Goal: Information Seeking & Learning: Learn about a topic

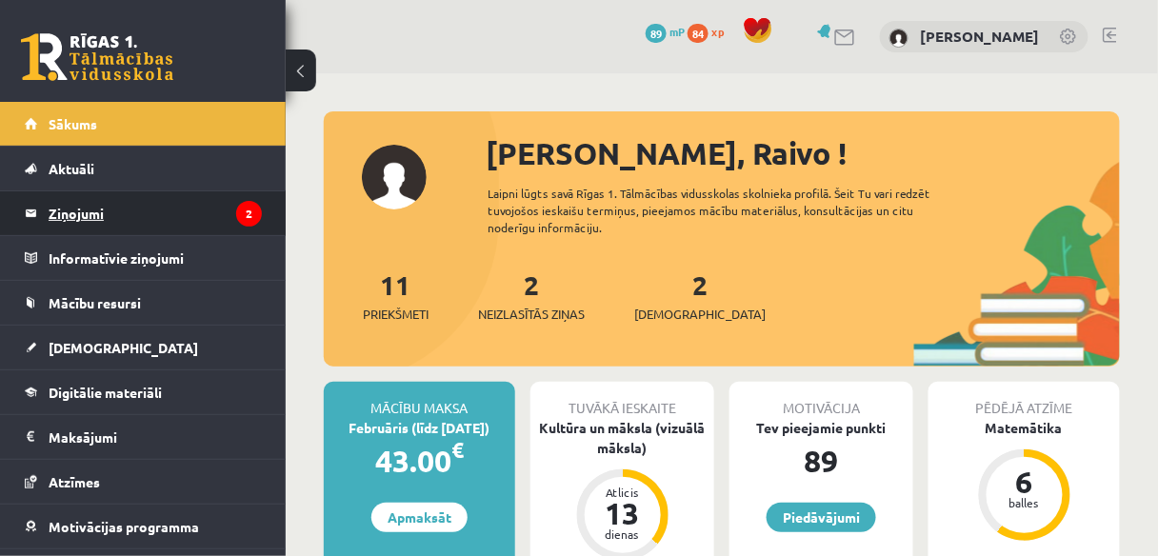
click at [99, 205] on legend "Ziņojumi 2" at bounding box center [155, 213] width 213 height 44
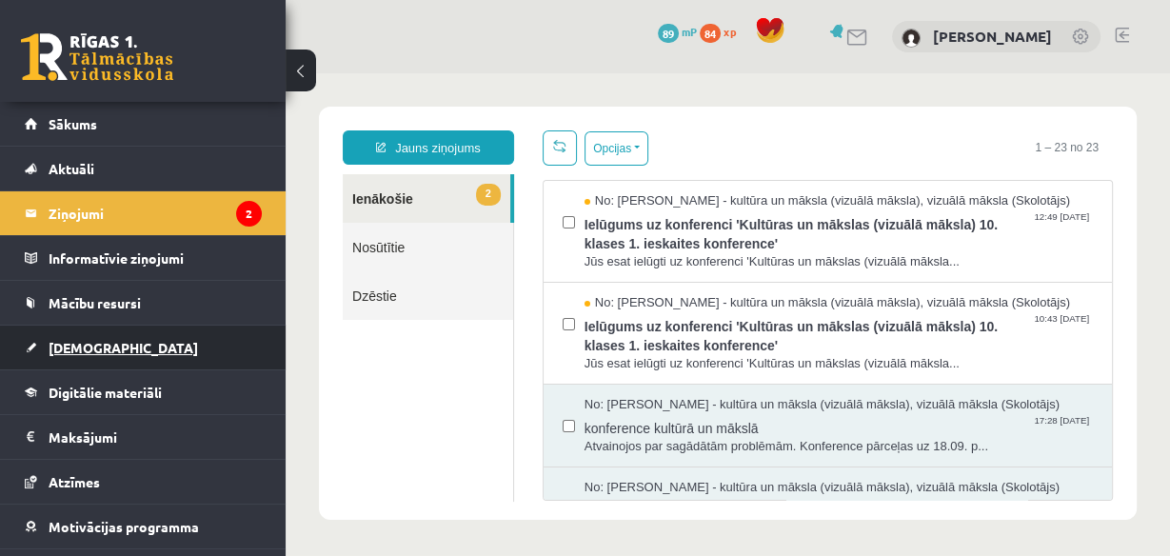
click at [101, 342] on span "[DEMOGRAPHIC_DATA]" at bounding box center [124, 347] width 150 height 17
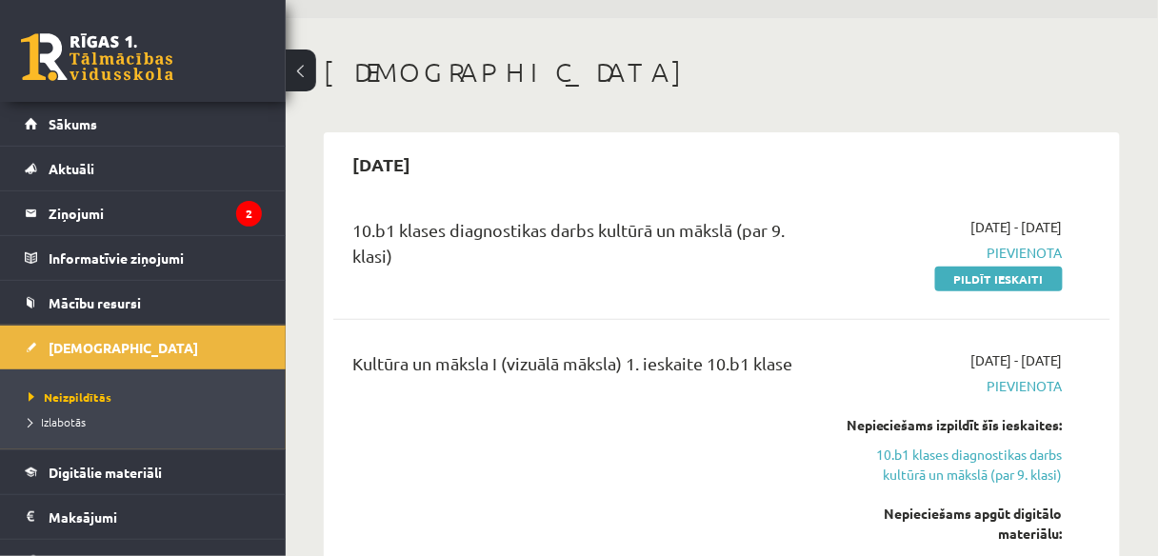
scroll to position [305, 0]
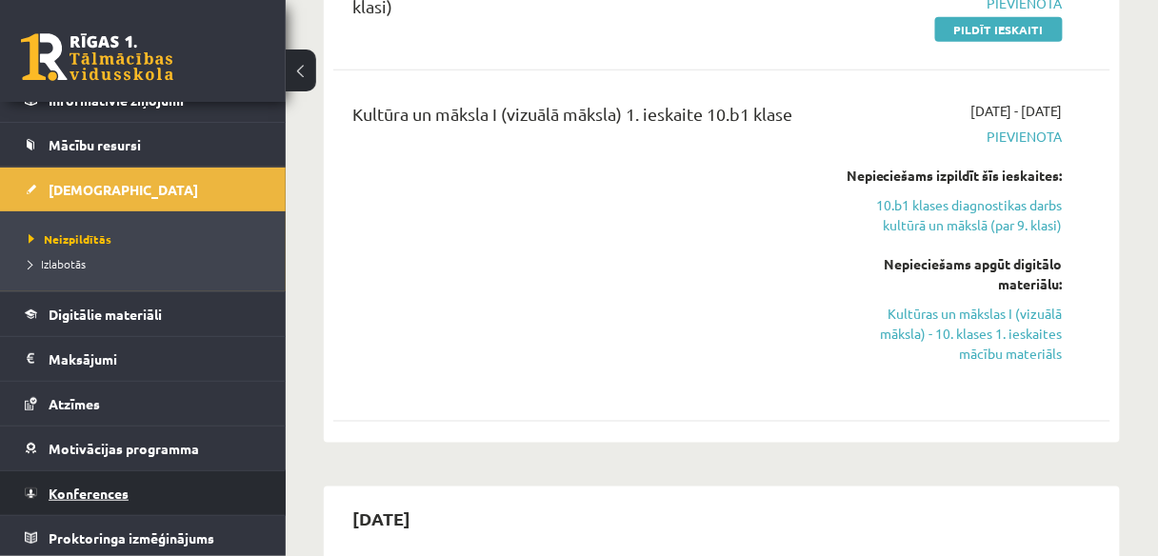
click at [135, 485] on link "Konferences" at bounding box center [143, 493] width 237 height 44
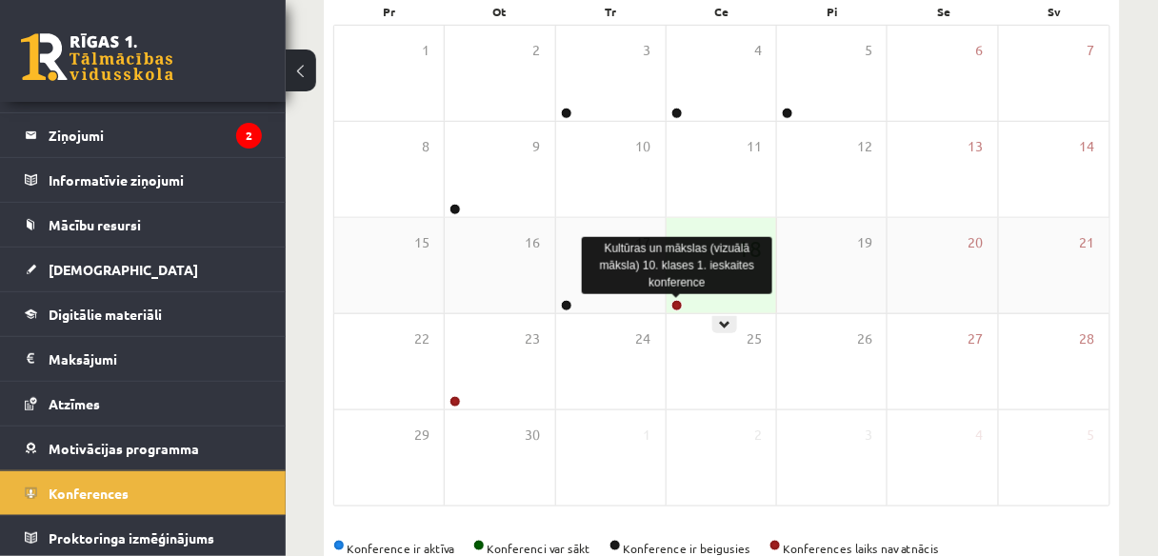
click at [673, 306] on link at bounding box center [676, 305] width 11 height 11
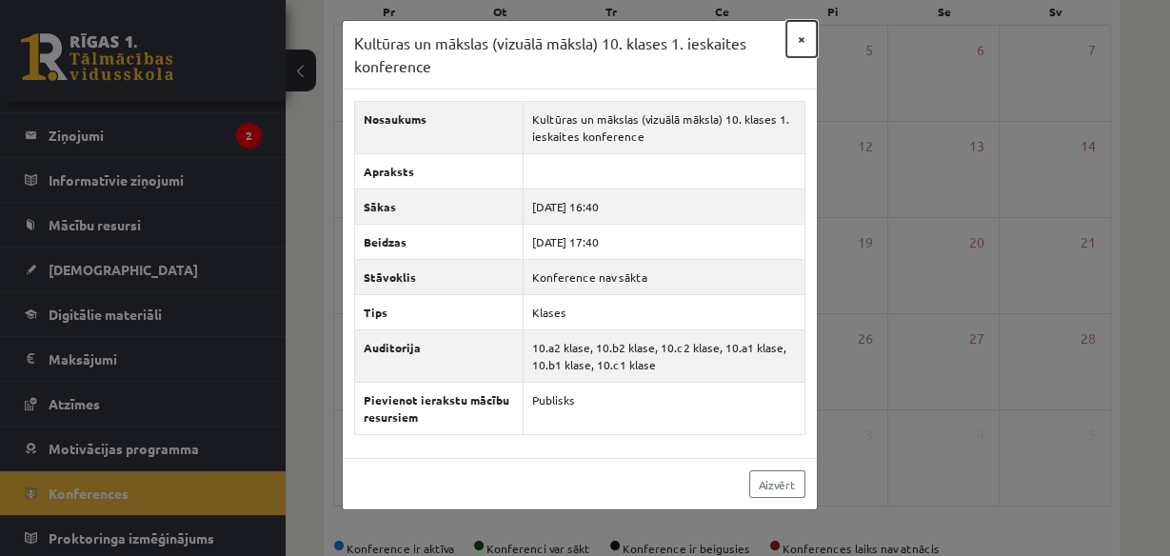
click at [806, 42] on button "×" at bounding box center [802, 39] width 30 height 36
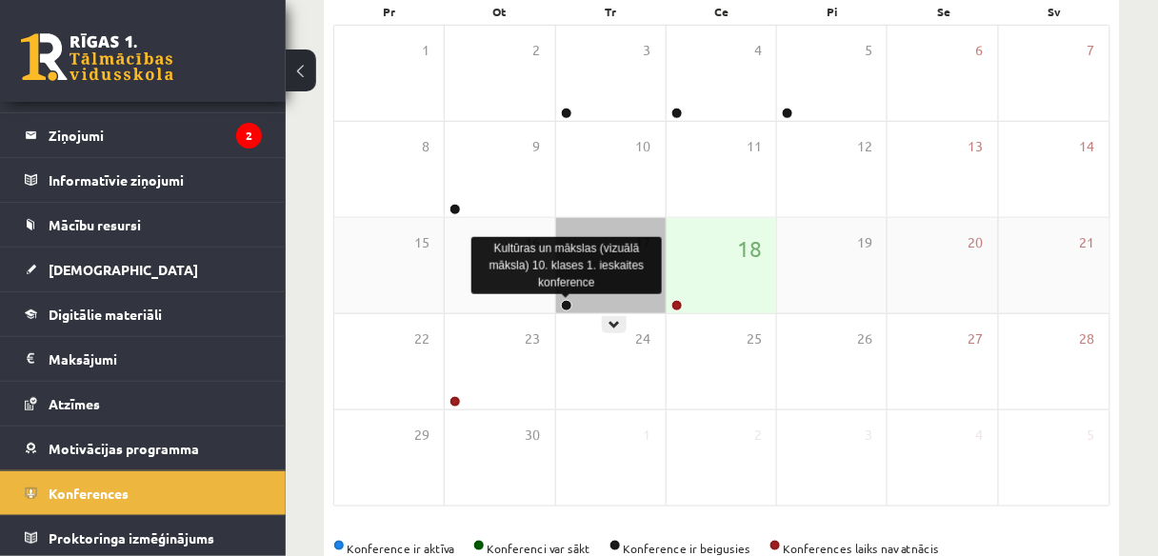
click at [565, 305] on link at bounding box center [566, 305] width 11 height 11
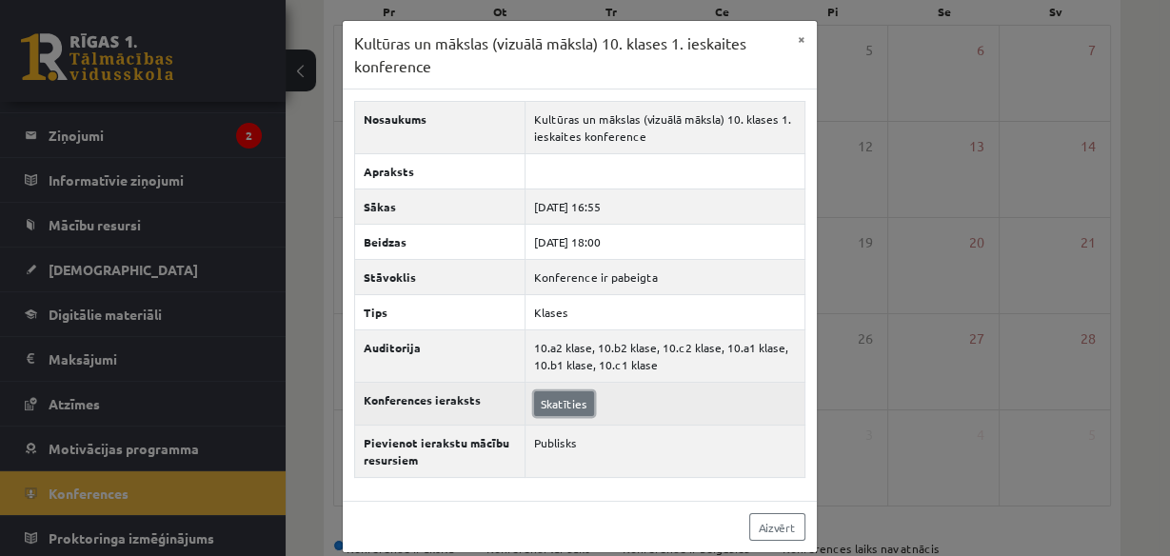
click at [545, 396] on link "Skatīties" at bounding box center [564, 403] width 60 height 25
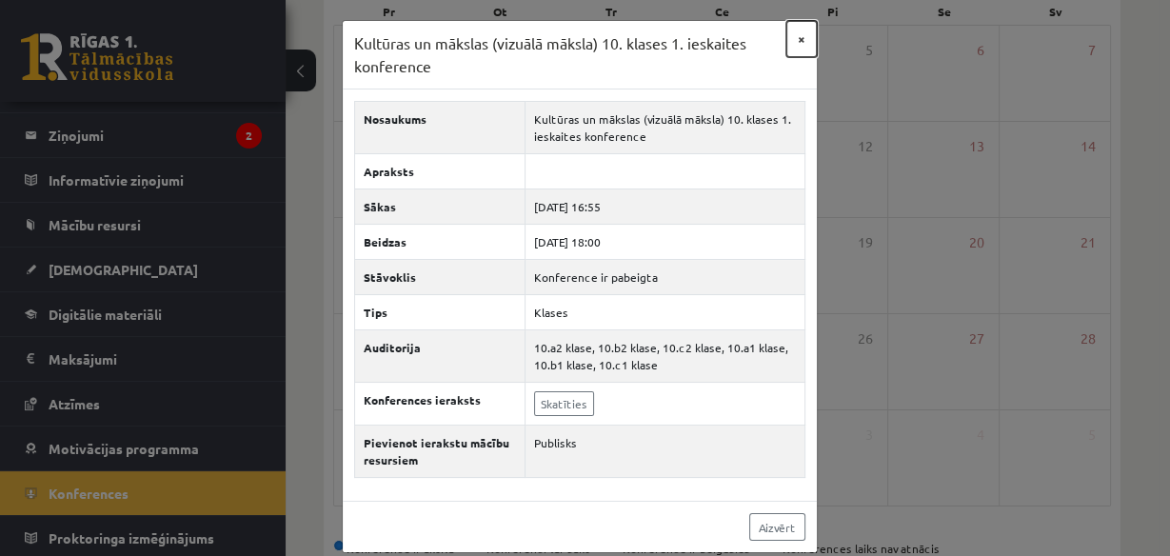
click at [797, 38] on button "×" at bounding box center [802, 39] width 30 height 36
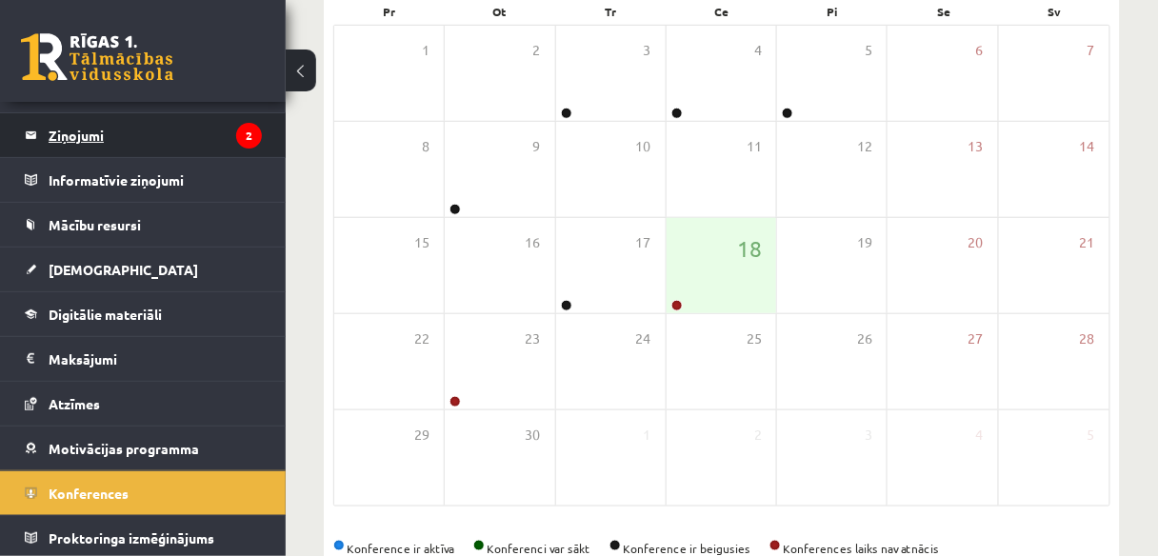
click at [177, 150] on legend "Ziņojumi 2" at bounding box center [155, 135] width 213 height 44
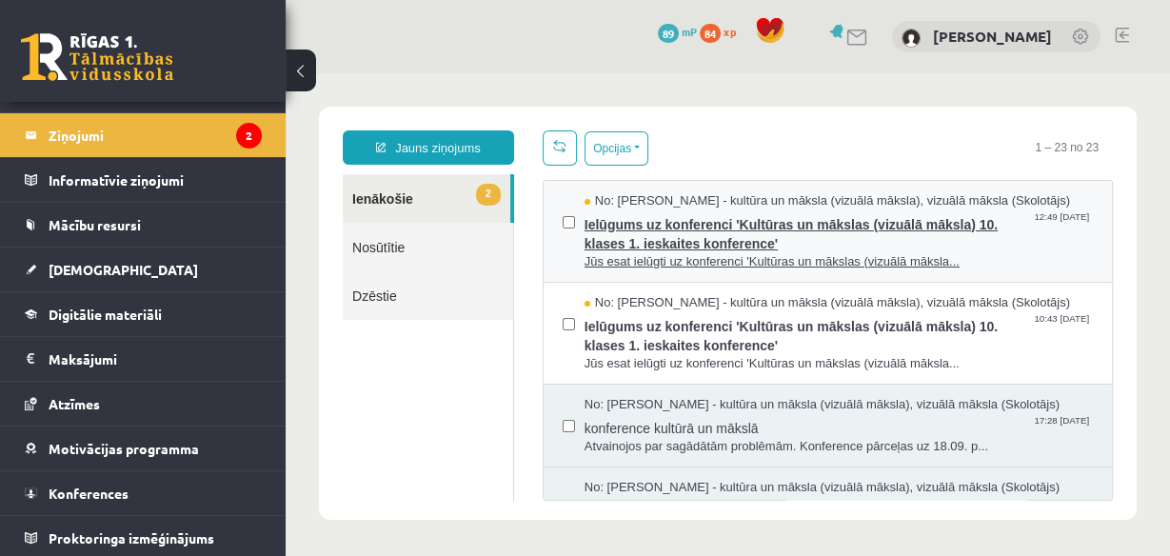
click at [655, 214] on span "Ielūgums uz konferenci 'Kultūras un mākslas (vizuālā māksla) 10. klases 1. iesk…" at bounding box center [839, 231] width 509 height 43
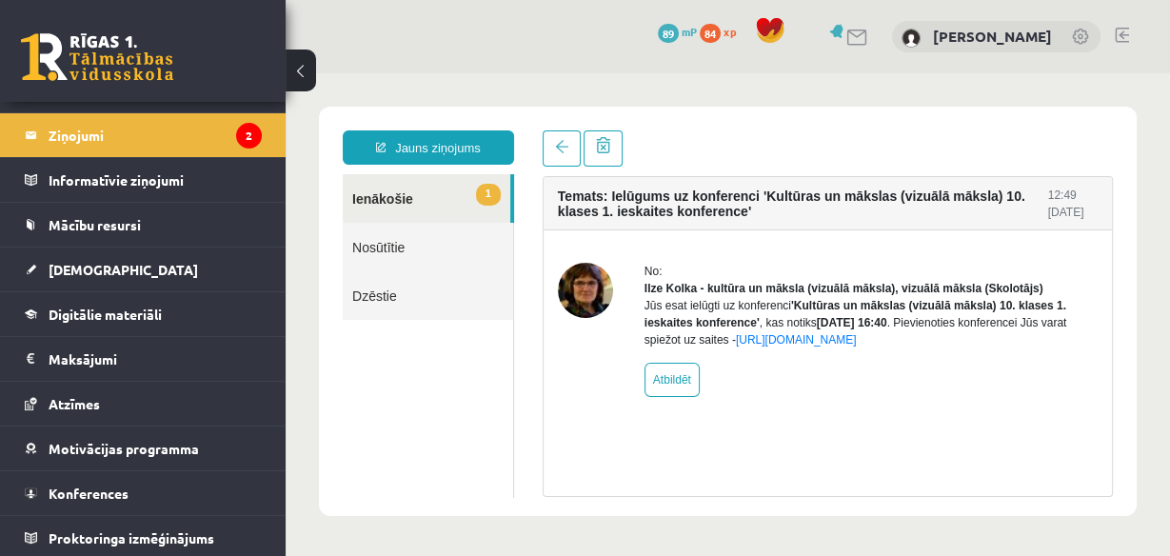
click at [472, 208] on link "1 Ienākošie" at bounding box center [427, 198] width 168 height 49
click at [223, 146] on legend "Ziņojumi 2" at bounding box center [155, 135] width 213 height 44
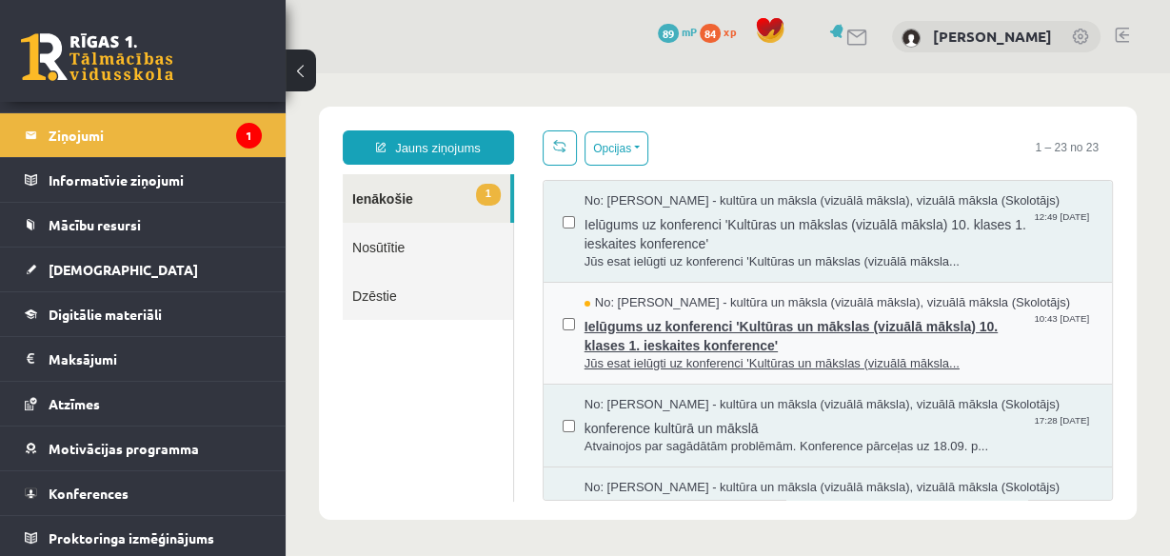
click at [746, 298] on span "No: [PERSON_NAME] - kultūra un māksla (vizuālā māksla), vizuālā māksla (Skolotā…" at bounding box center [828, 303] width 486 height 18
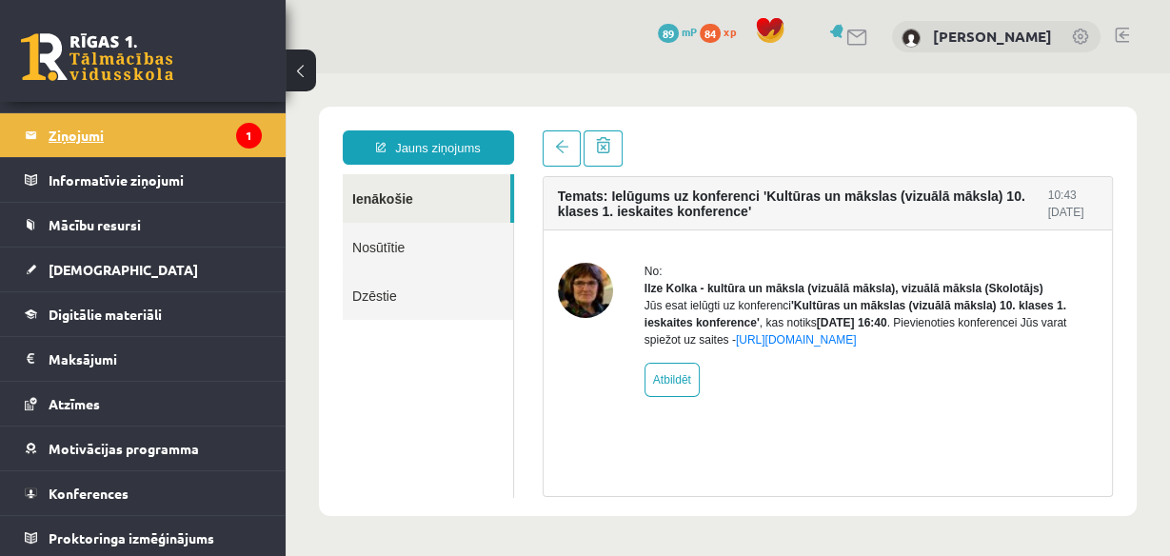
click at [214, 129] on legend "Ziņojumi 1" at bounding box center [155, 135] width 213 height 44
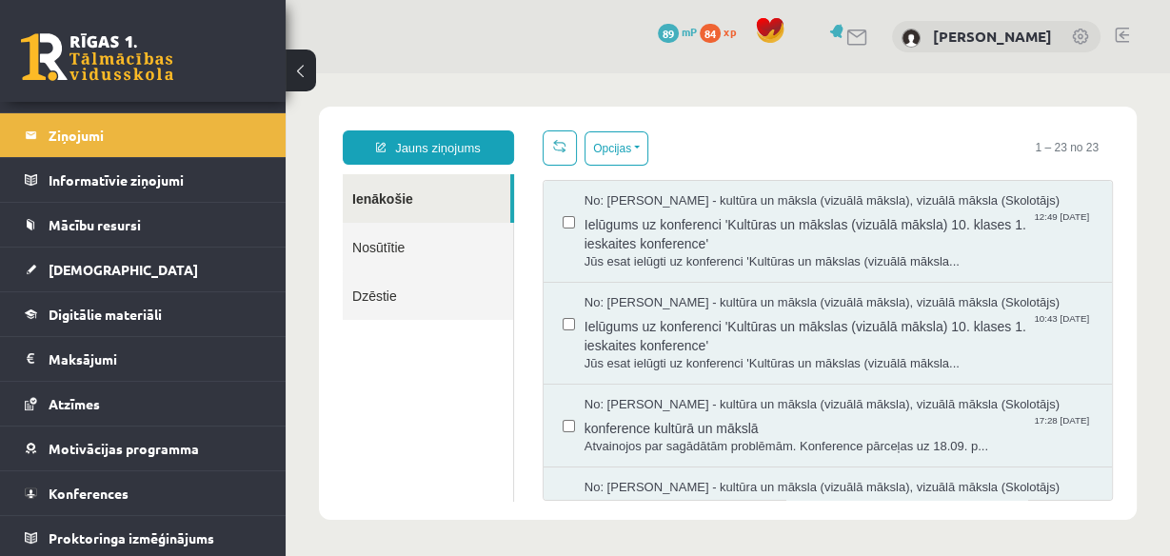
click at [870, 35] on link at bounding box center [858, 38] width 23 height 16
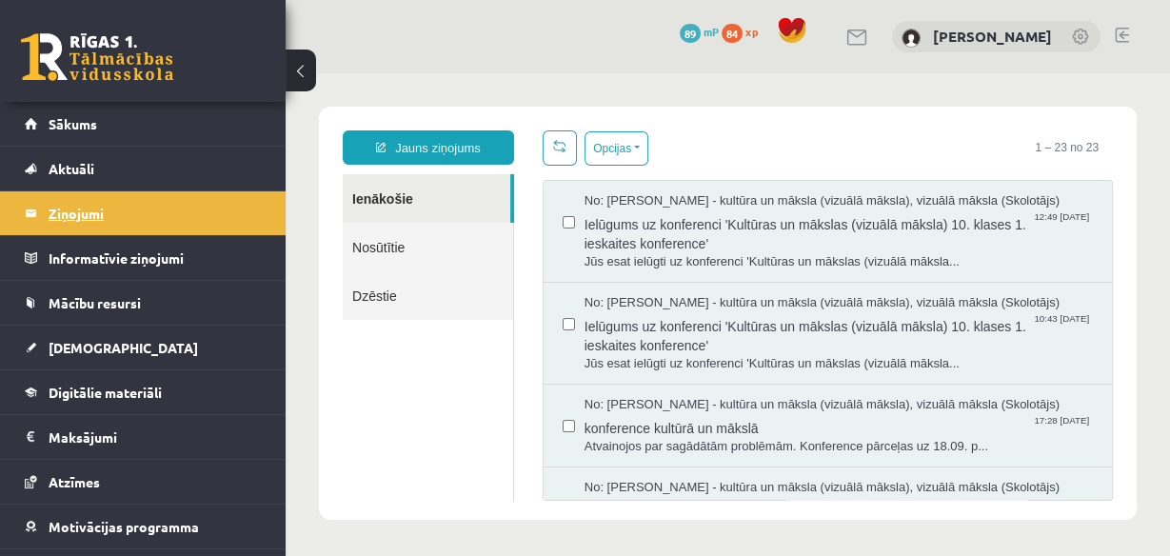
click at [218, 224] on legend "Ziņojumi 0" at bounding box center [155, 213] width 213 height 44
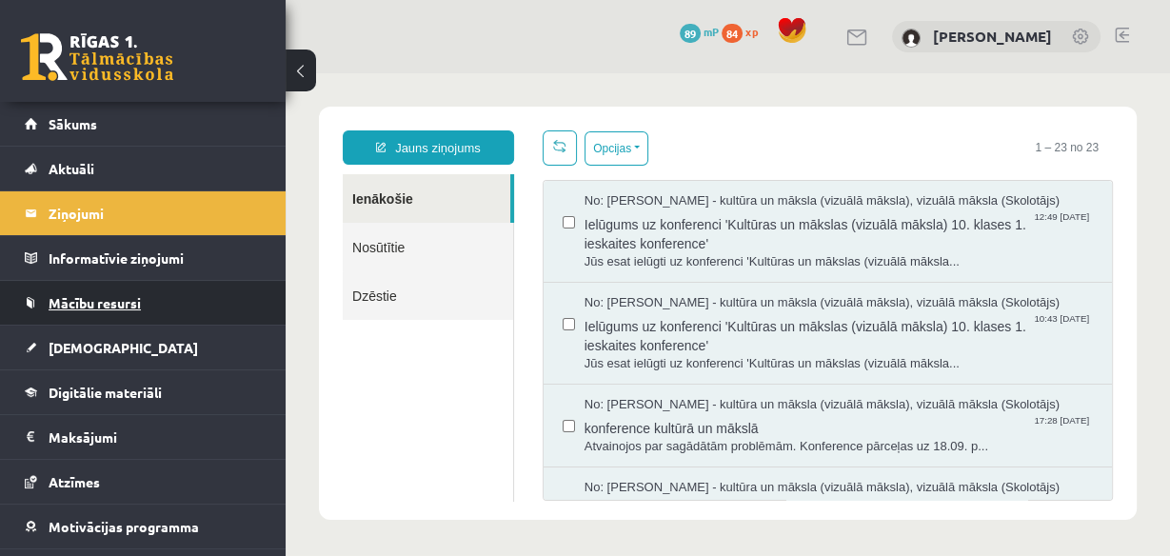
click at [92, 297] on span "Mācību resursi" at bounding box center [95, 302] width 92 height 17
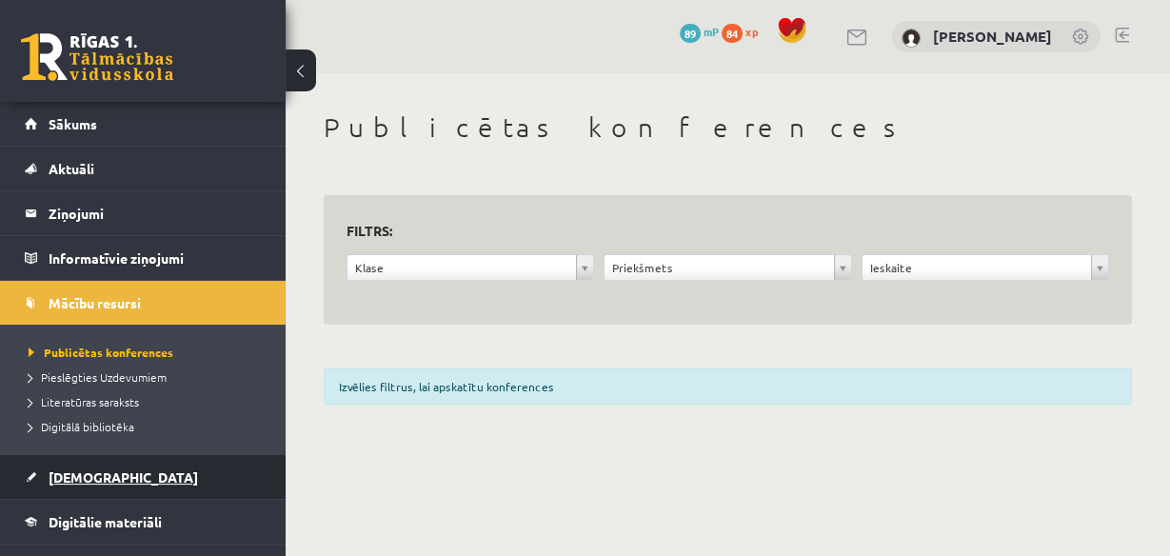
click at [91, 469] on span "[DEMOGRAPHIC_DATA]" at bounding box center [124, 477] width 150 height 17
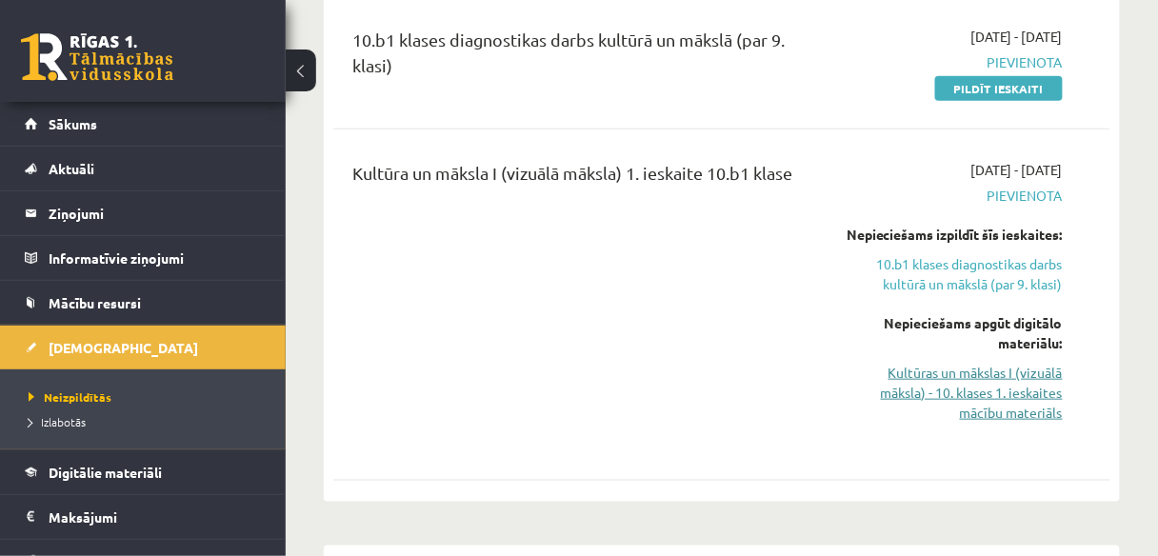
scroll to position [229, 0]
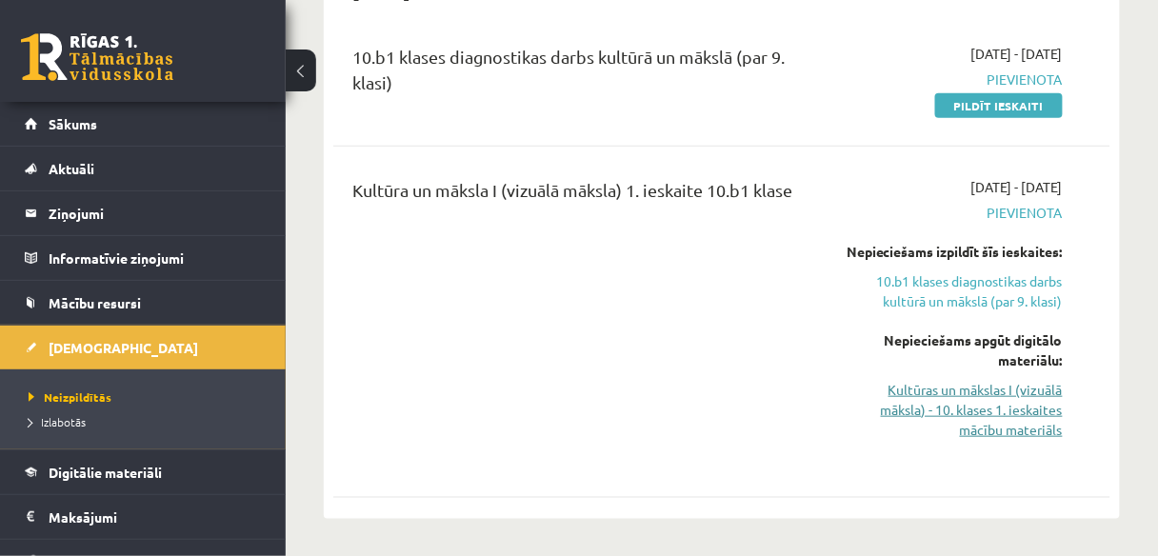
click at [981, 430] on link "Kultūras un mākslas I (vizuālā māksla) - 10. klases 1. ieskaites mācību materiā…" at bounding box center [954, 410] width 218 height 60
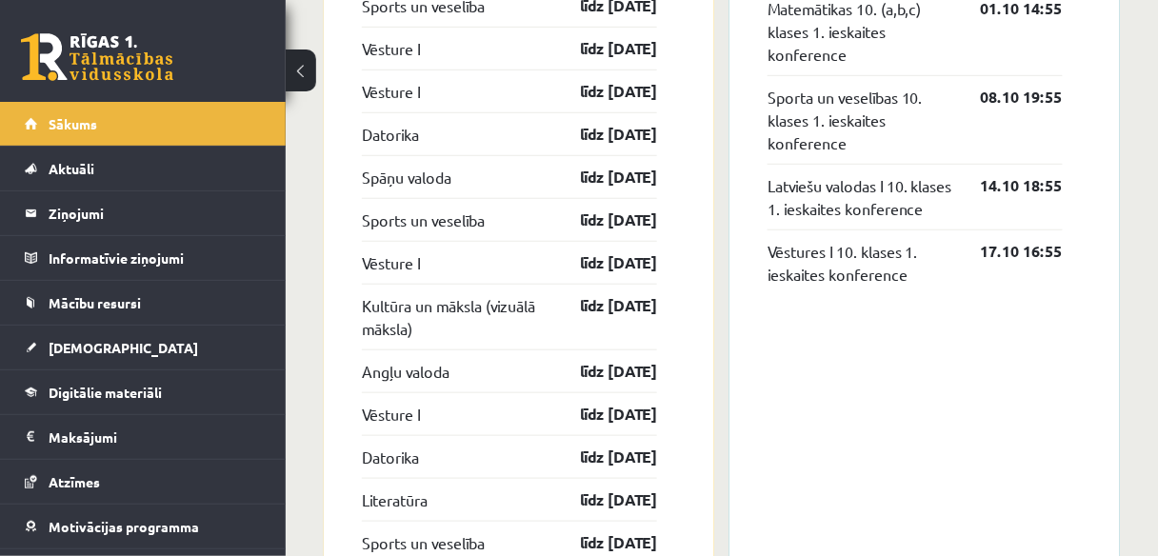
scroll to position [2210, 0]
